Goal: Book appointment/travel/reservation

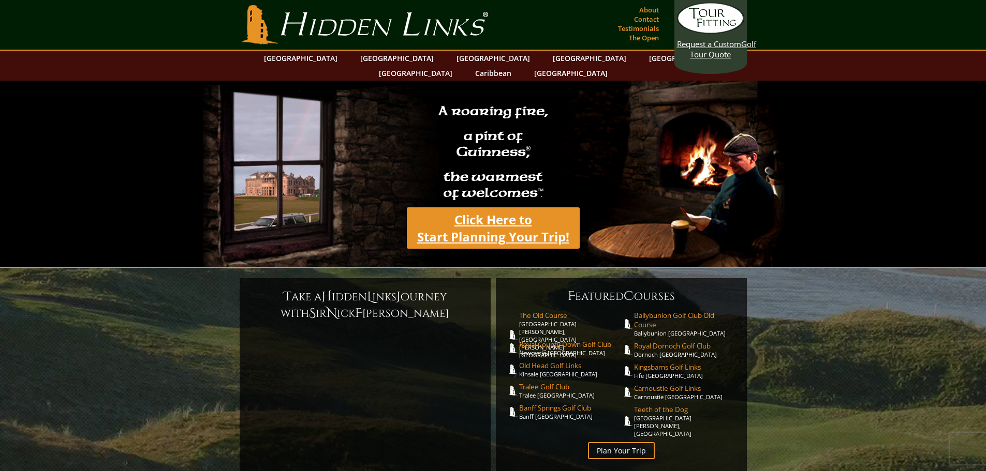
click at [525, 212] on link "Click Here to Start Planning Your Trip!" at bounding box center [493, 227] width 173 height 41
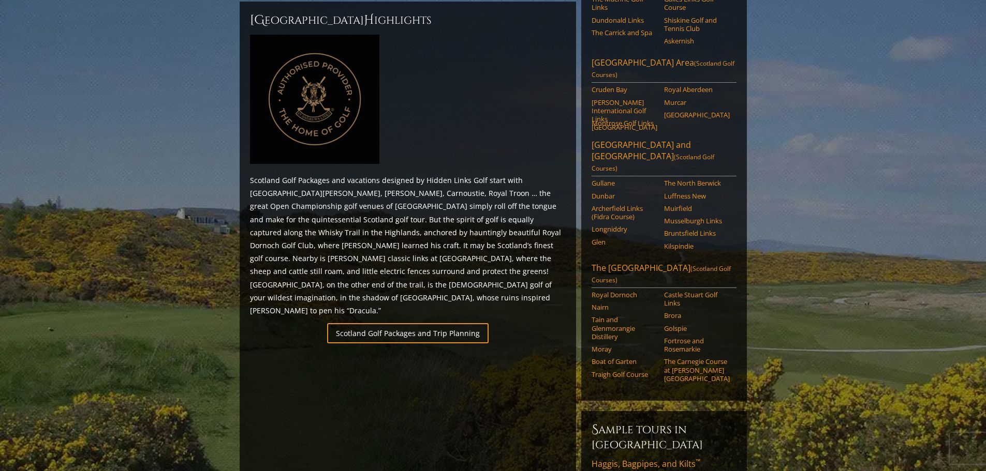
scroll to position [517, 0]
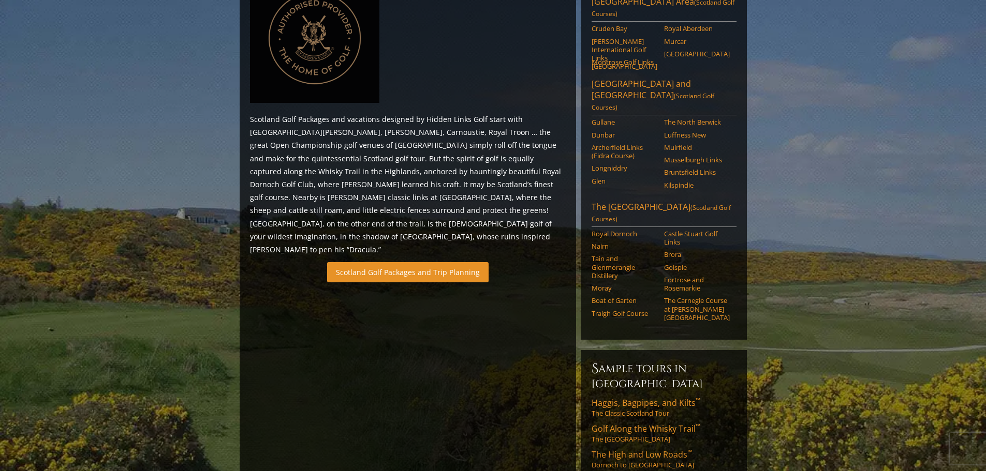
click at [445, 262] on link "Scotland Golf Packages and Trip Planning" at bounding box center [407, 272] width 161 height 20
